Goal: Transaction & Acquisition: Purchase product/service

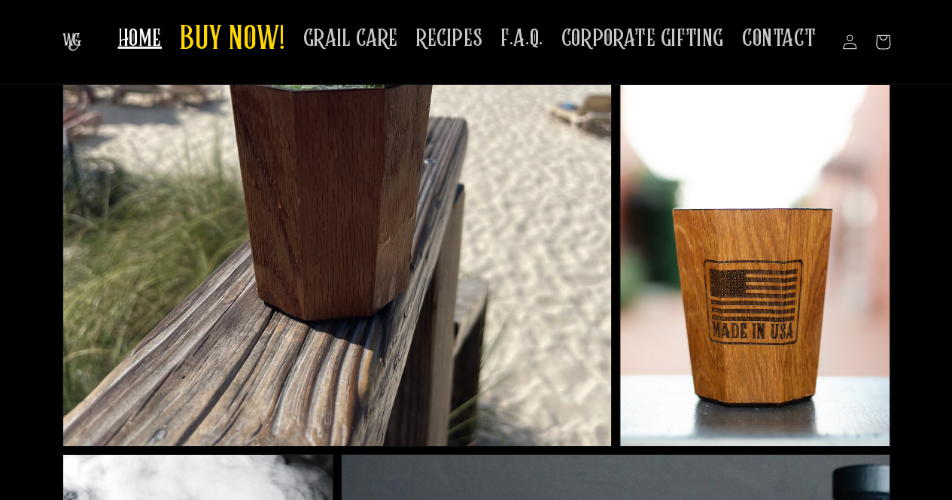
scroll to position [2408, 0]
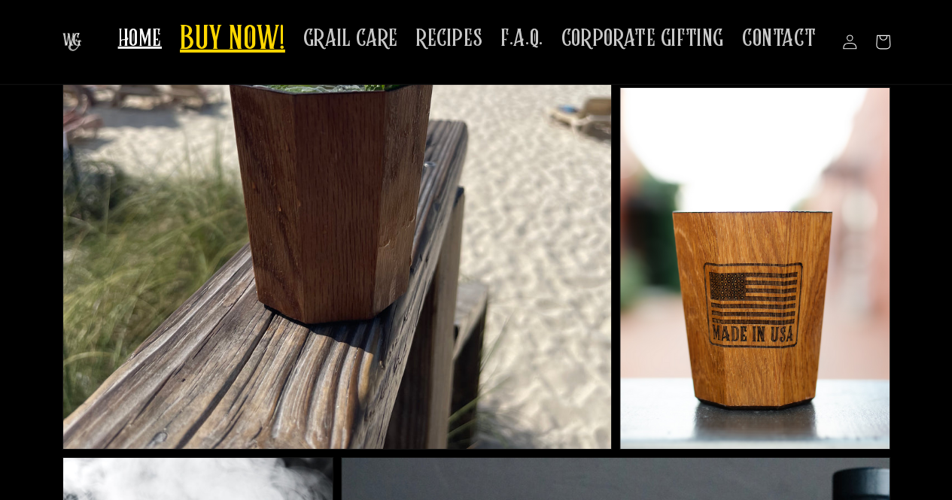
click at [271, 56] on span "BUY NOW!" at bounding box center [232, 40] width 105 height 41
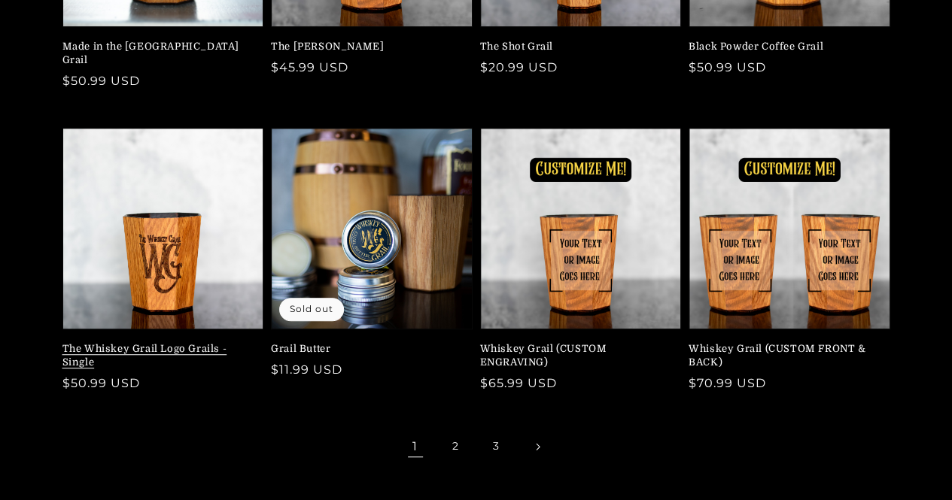
scroll to position [376, 0]
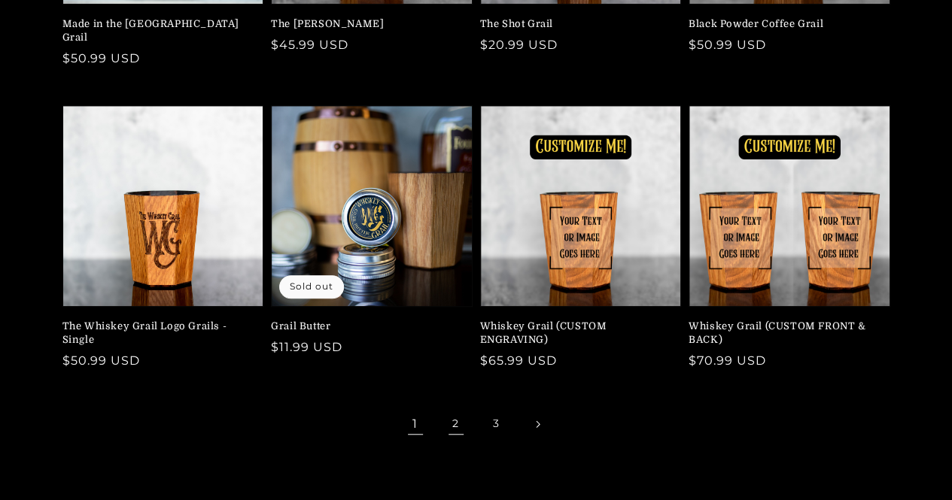
click at [457, 408] on link "2" at bounding box center [456, 424] width 33 height 33
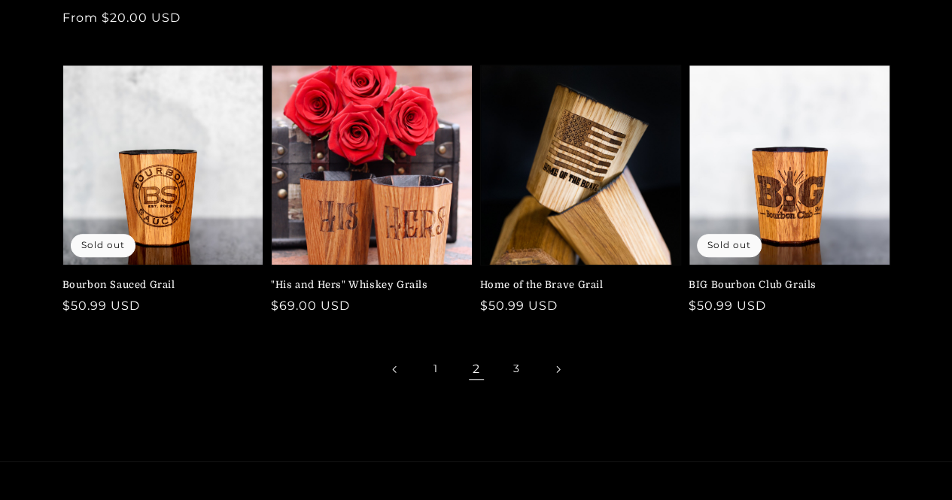
scroll to position [452, 0]
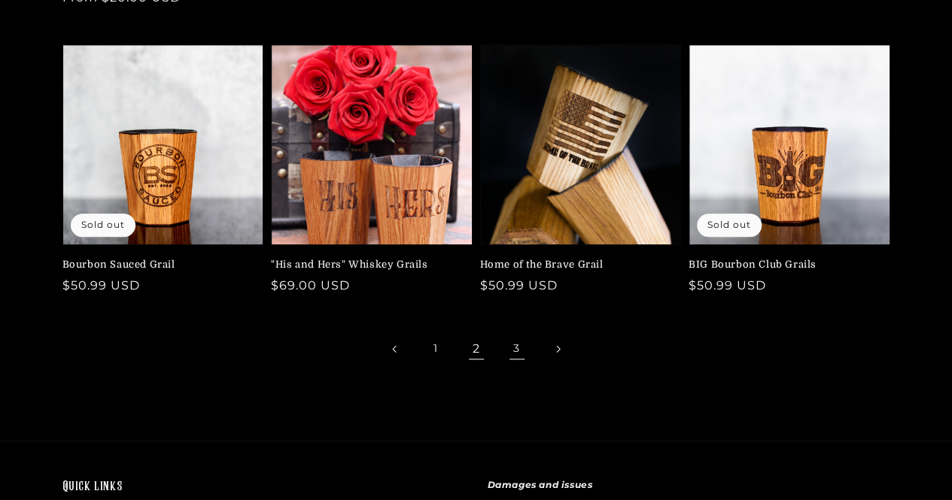
click at [513, 354] on link "3" at bounding box center [516, 349] width 33 height 33
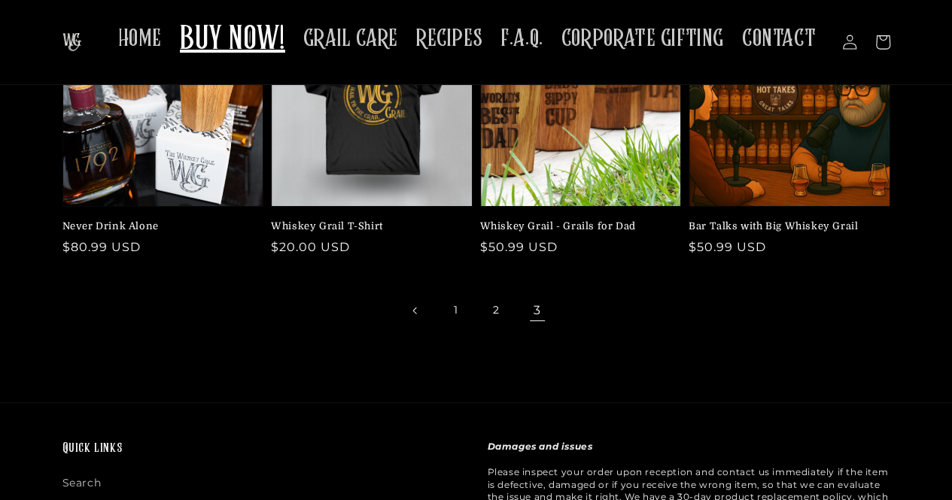
scroll to position [151, 0]
